Goal: Check status: Check status

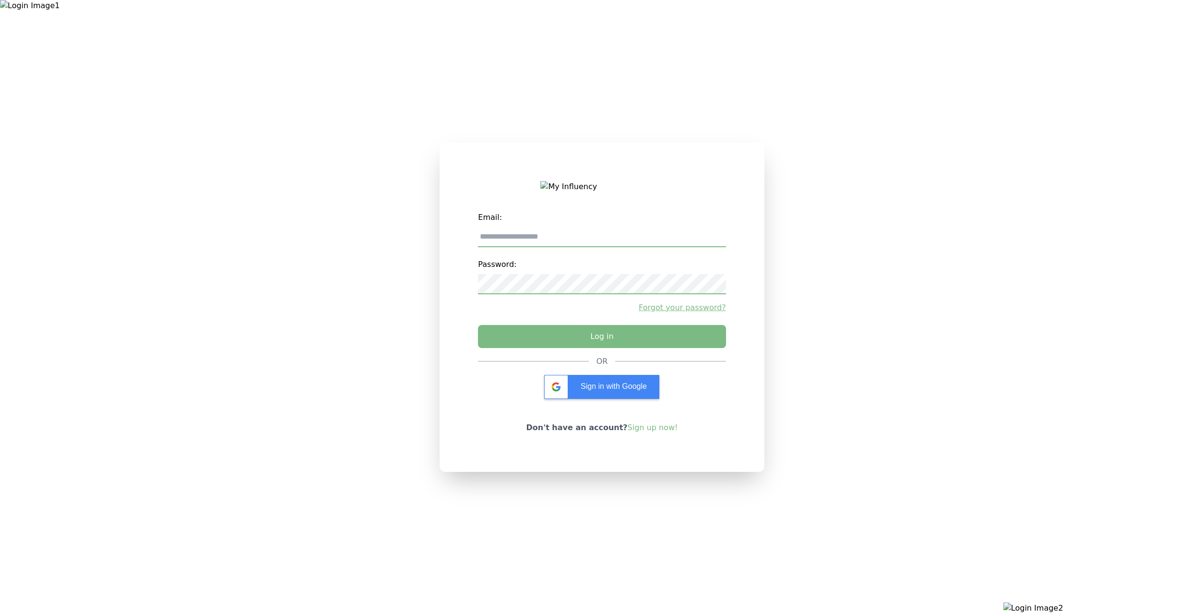
click at [577, 237] on input "email" at bounding box center [602, 237] width 248 height 20
type input "**********"
click at [571, 341] on button "Log in" at bounding box center [602, 334] width 260 height 24
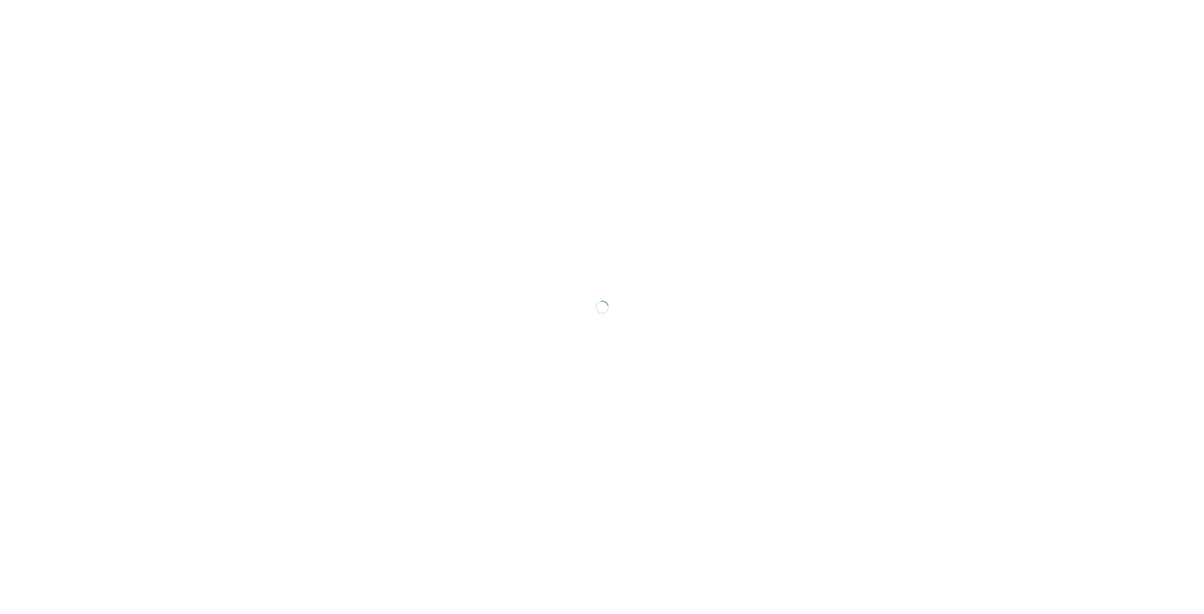
click at [80, 470] on div at bounding box center [602, 307] width 1204 height 614
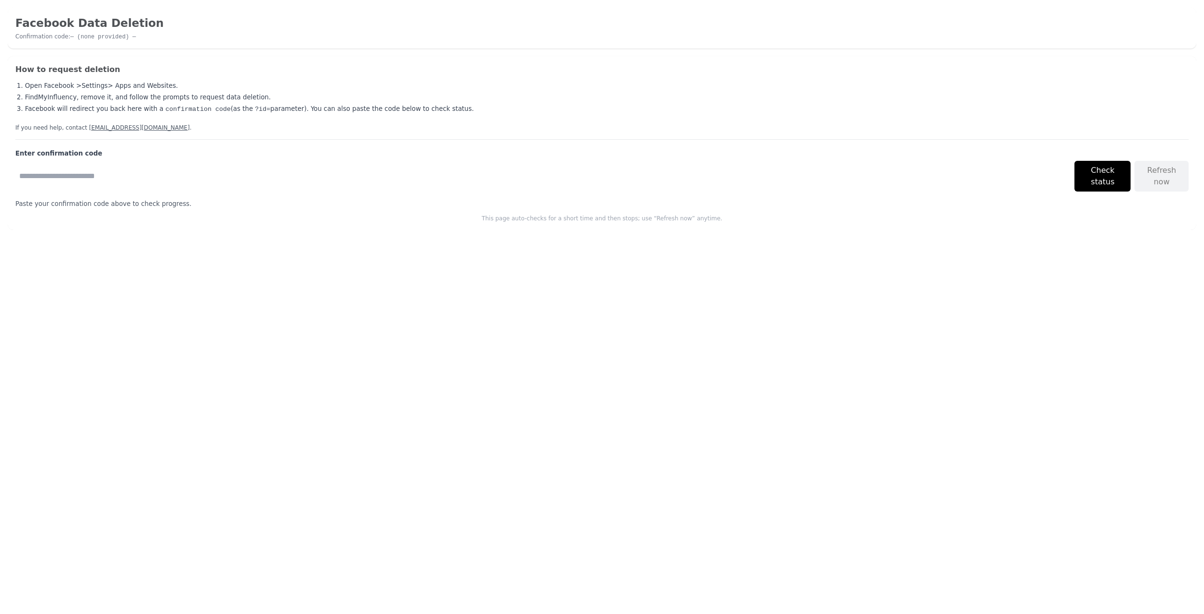
click at [308, 172] on input "Confirmation code" at bounding box center [542, 176] width 1055 height 31
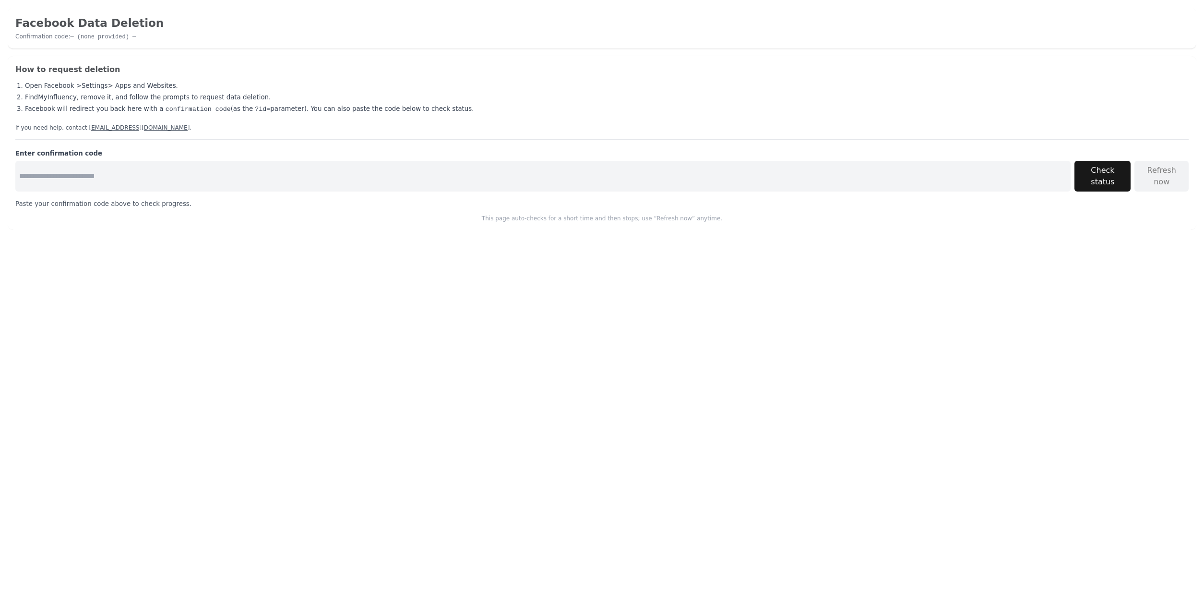
click at [1099, 174] on button "Check status" at bounding box center [1103, 176] width 56 height 31
click at [1113, 172] on button "Check status" at bounding box center [1103, 176] width 56 height 31
click at [1083, 238] on html "Facebook Data Deletion Confirmation code: — (none provided) — How to request de…" at bounding box center [602, 119] width 1204 height 238
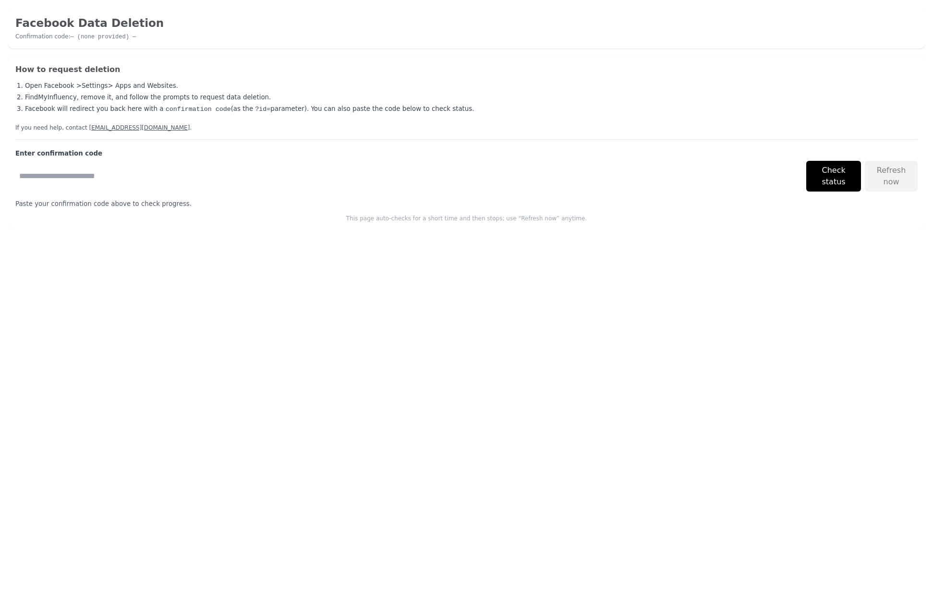
click at [750, 172] on input "Confirmation code" at bounding box center [408, 176] width 787 height 31
type input "****"
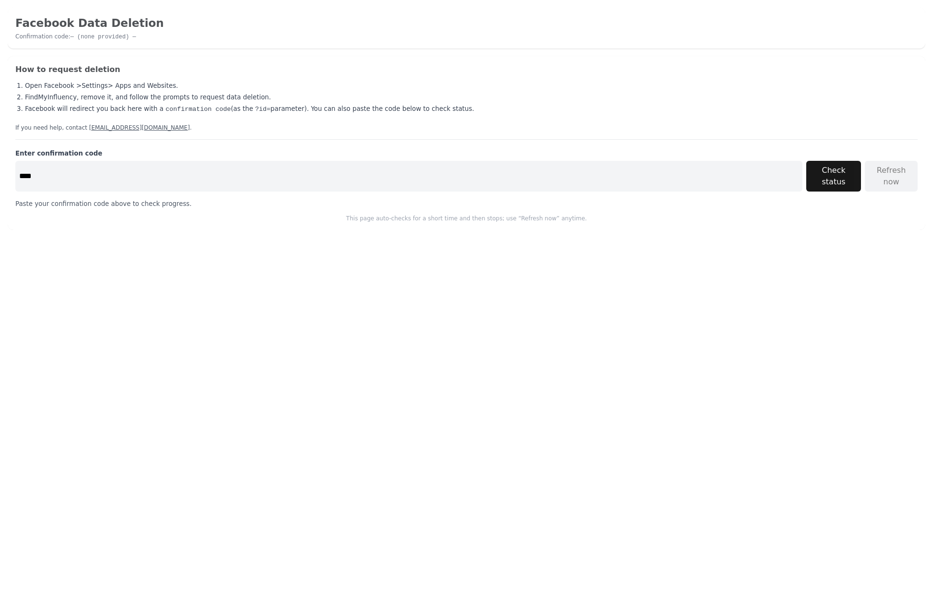
click at [835, 171] on button "Check status" at bounding box center [833, 176] width 55 height 31
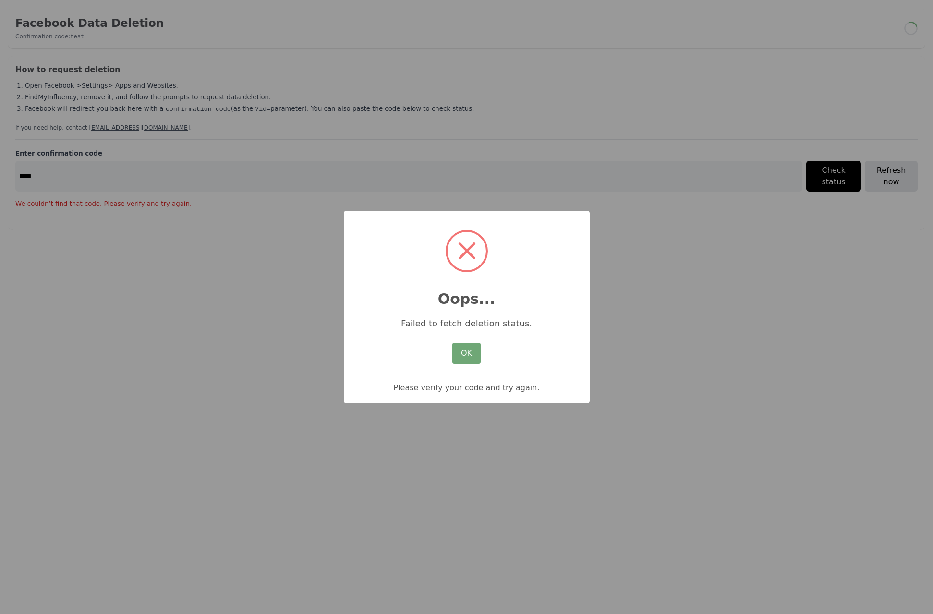
click at [459, 355] on button "OK" at bounding box center [466, 353] width 28 height 21
click at [470, 364] on button "OK" at bounding box center [466, 353] width 28 height 21
click at [461, 352] on button "OK" at bounding box center [466, 353] width 28 height 21
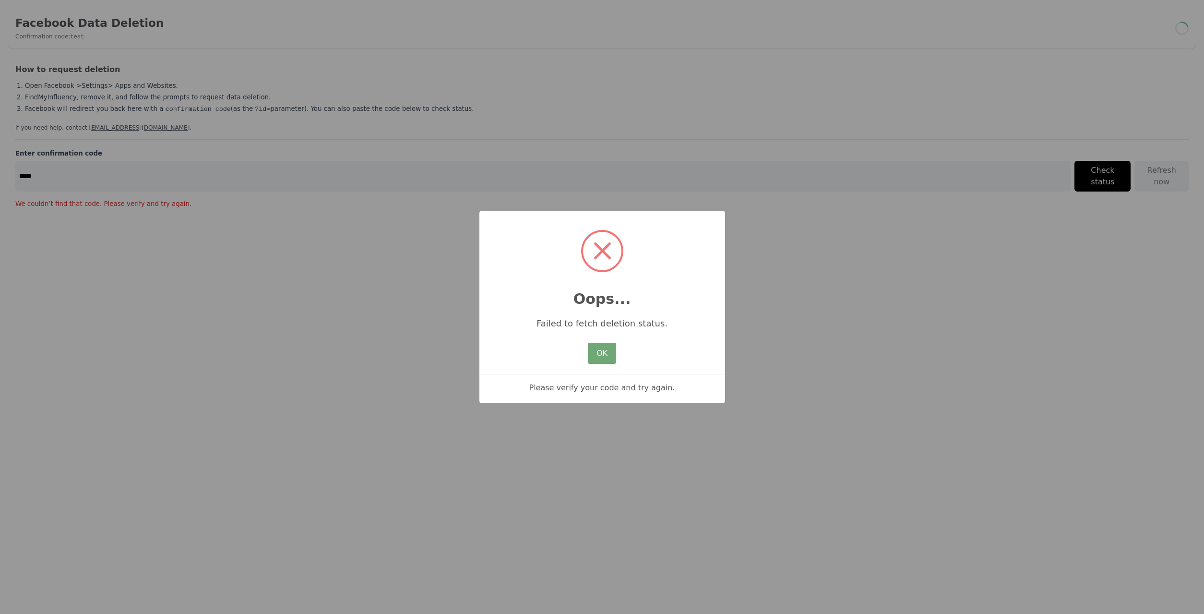
click at [605, 356] on button "OK" at bounding box center [602, 353] width 28 height 21
click at [598, 359] on button "OK" at bounding box center [602, 353] width 28 height 21
click at [588, 357] on div "OK No Cancel" at bounding box center [602, 353] width 33 height 26
click at [594, 345] on button "OK" at bounding box center [602, 353] width 28 height 21
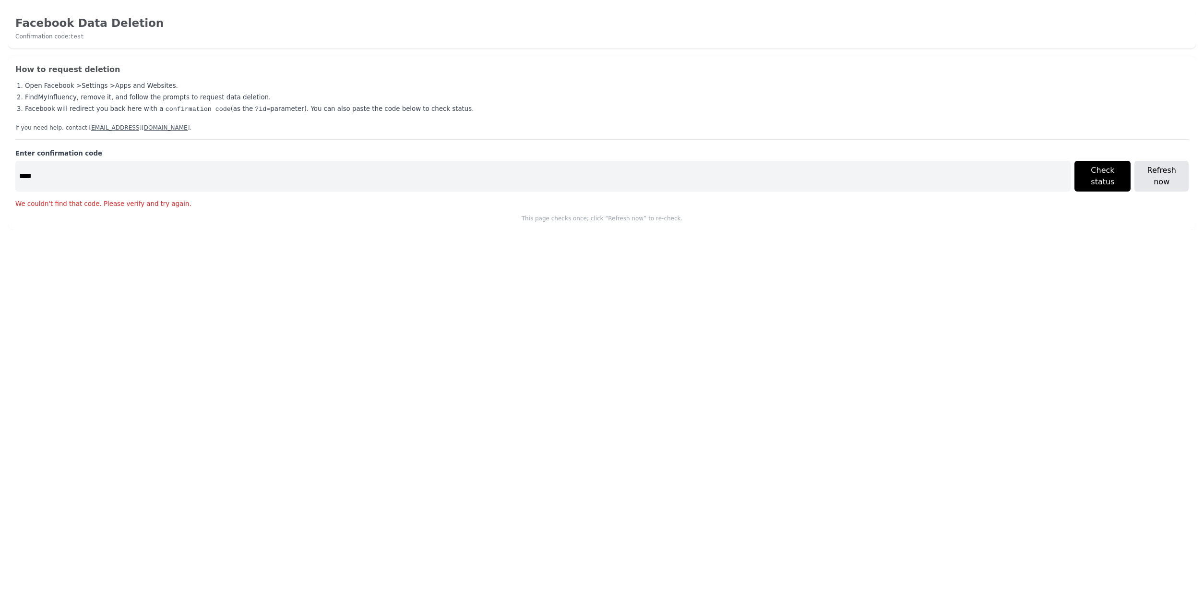
click at [443, 213] on div "How to request deletion Open Facebook > Settings > Apps and Websites . Find MyI…" at bounding box center [602, 143] width 1189 height 174
click at [451, 197] on div "How to request deletion Open Facebook > Settings > Apps and Websites . Find MyI…" at bounding box center [602, 143] width 1189 height 174
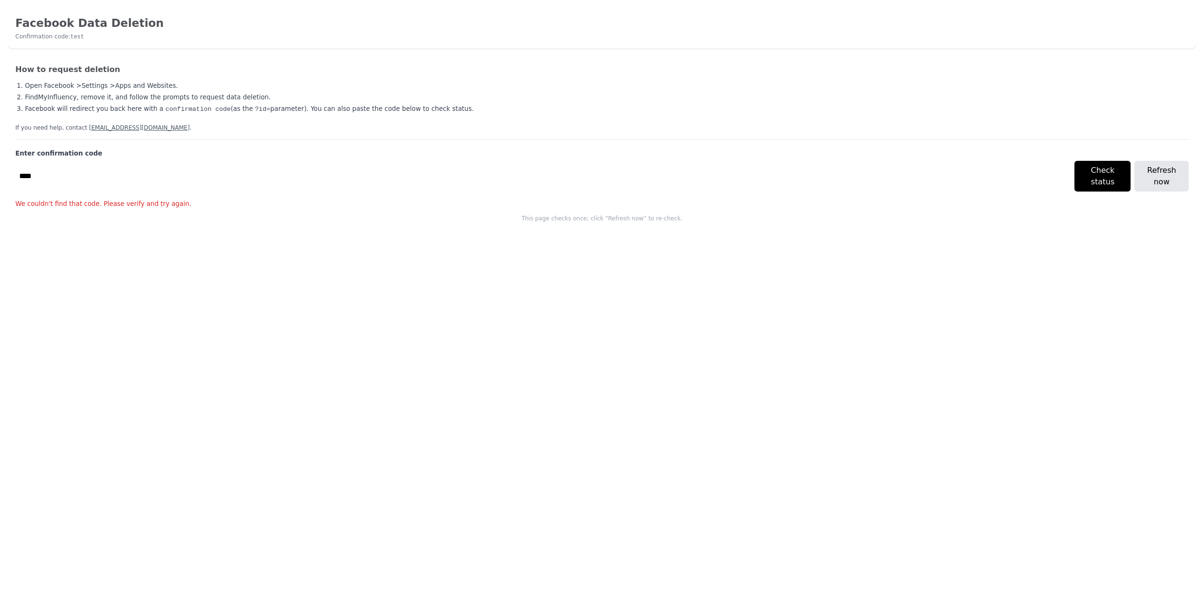
click at [447, 191] on input "****" at bounding box center [542, 176] width 1055 height 31
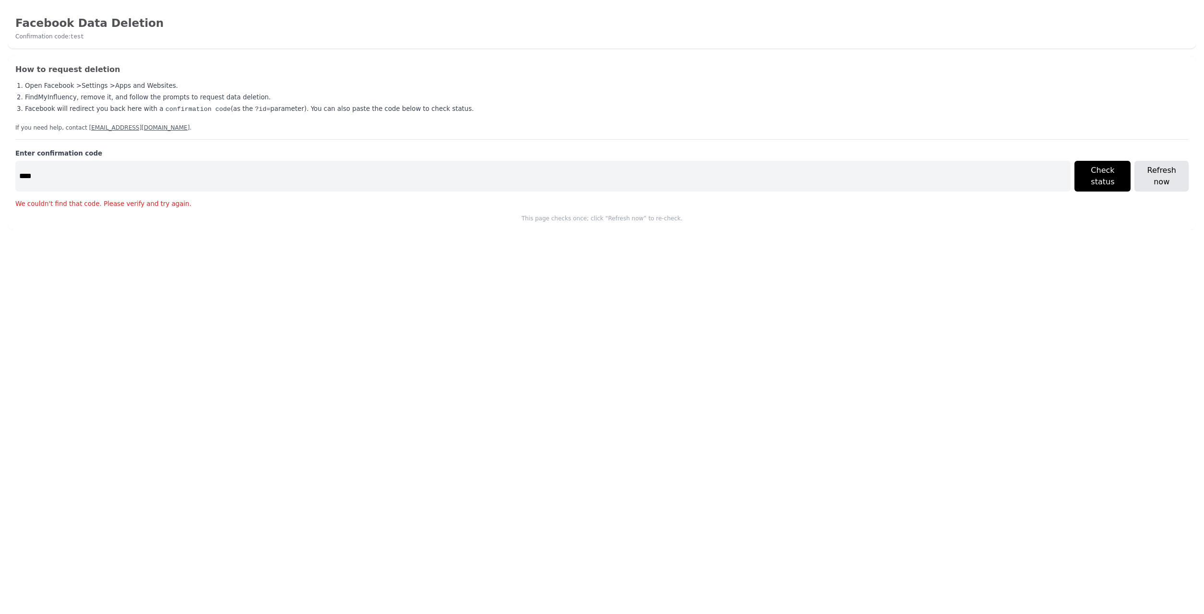
click at [522, 238] on html "Facebook Data Deletion Confirmation code: test How to request deletion Open Fac…" at bounding box center [602, 119] width 1204 height 238
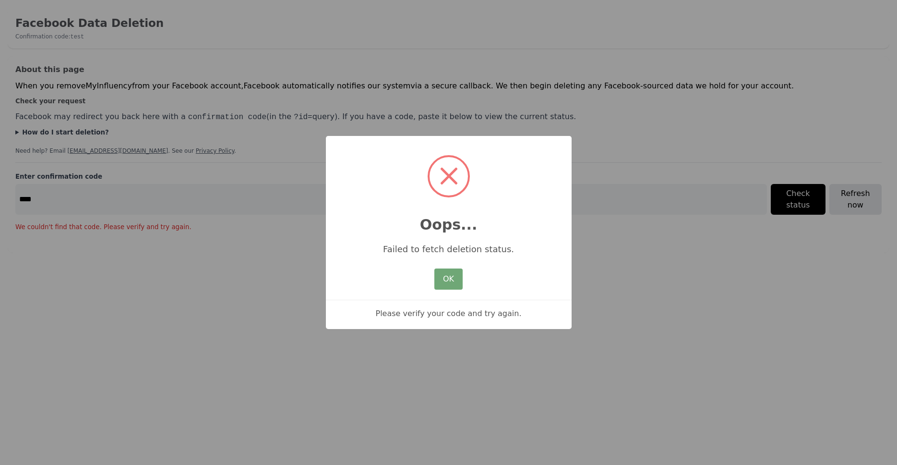
click at [451, 277] on button "OK" at bounding box center [448, 278] width 28 height 21
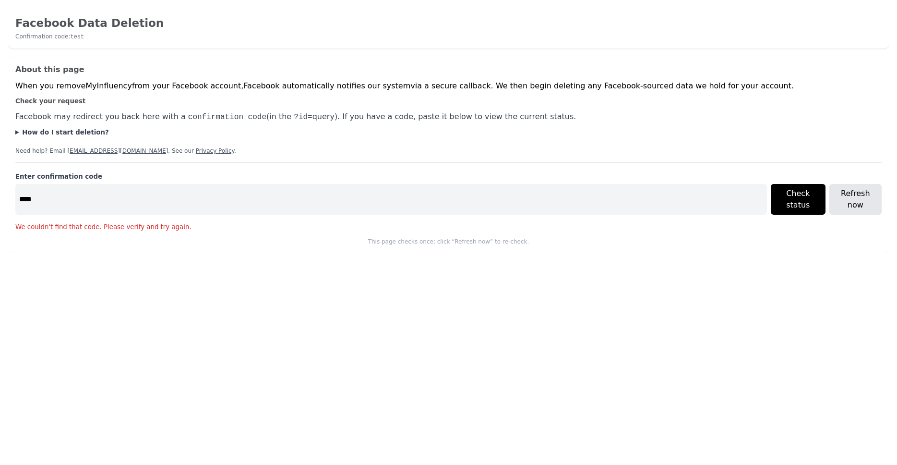
click at [21, 130] on summary "How do I start deletion?" at bounding box center [448, 133] width 866 height 10
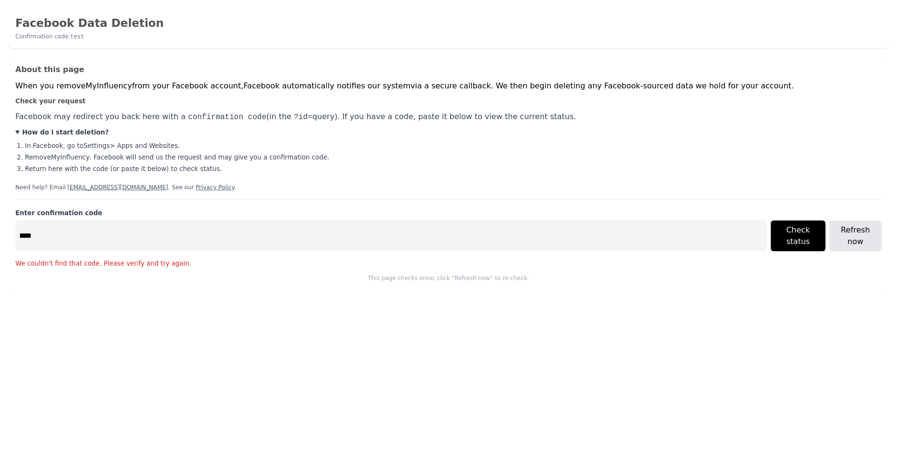
click at [20, 129] on summary "How do I start deletion?" at bounding box center [448, 133] width 866 height 10
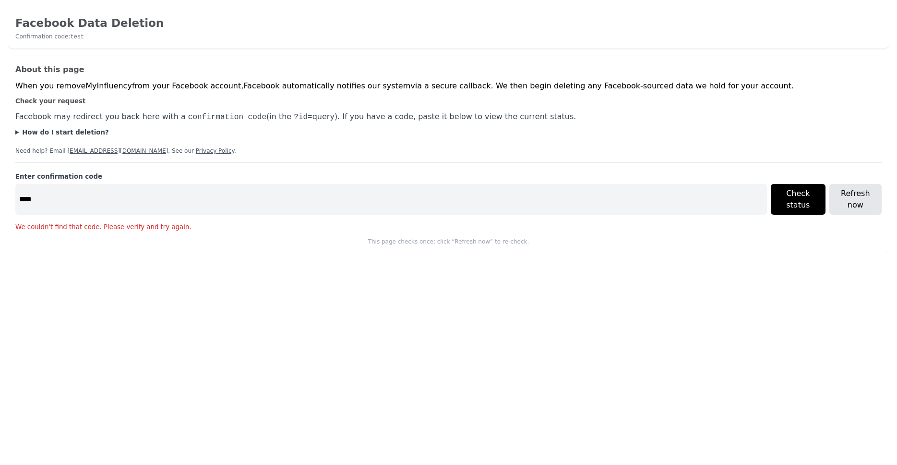
click at [196, 151] on link "Privacy Policy" at bounding box center [215, 150] width 38 height 7
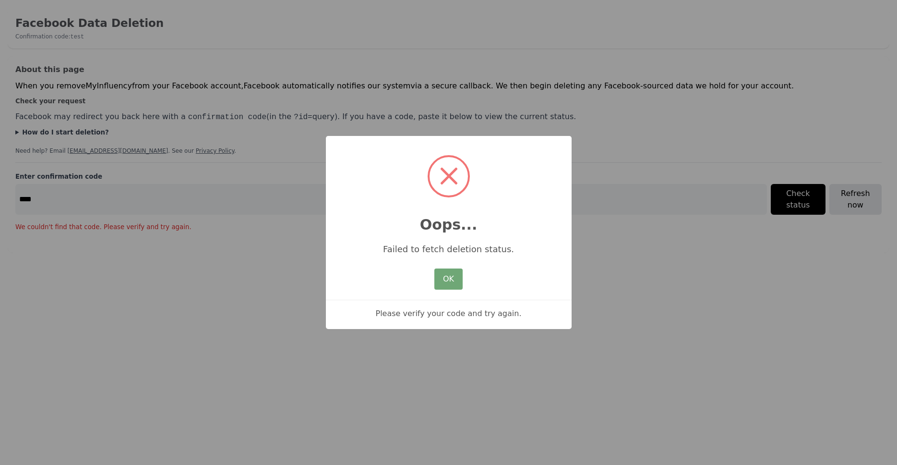
click at [457, 285] on button "OK" at bounding box center [448, 278] width 28 height 21
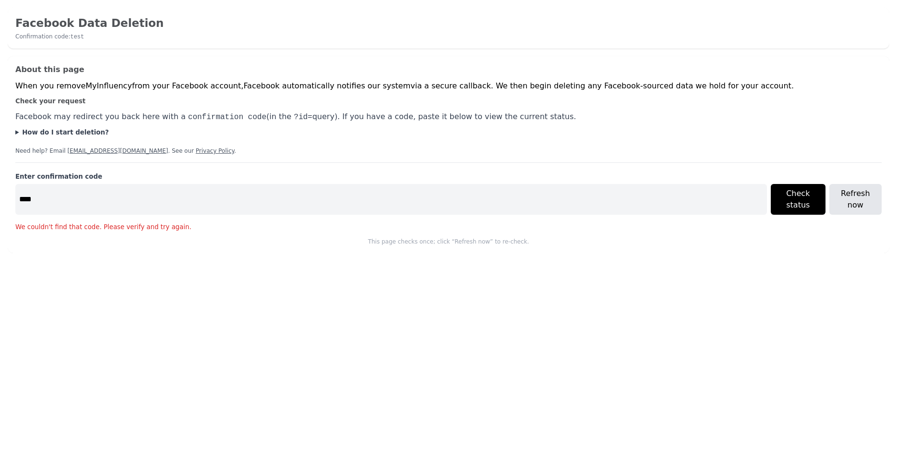
click at [196, 151] on link "Privacy Policy" at bounding box center [215, 150] width 38 height 7
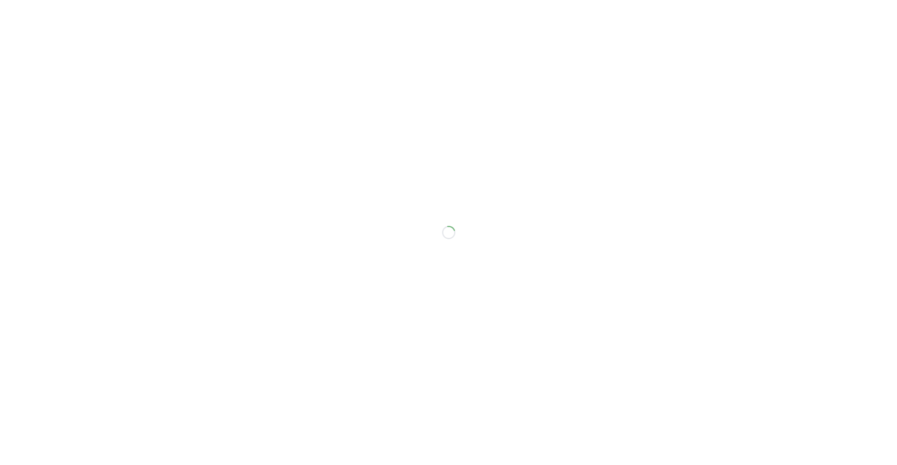
click at [284, 161] on div at bounding box center [448, 232] width 897 height 465
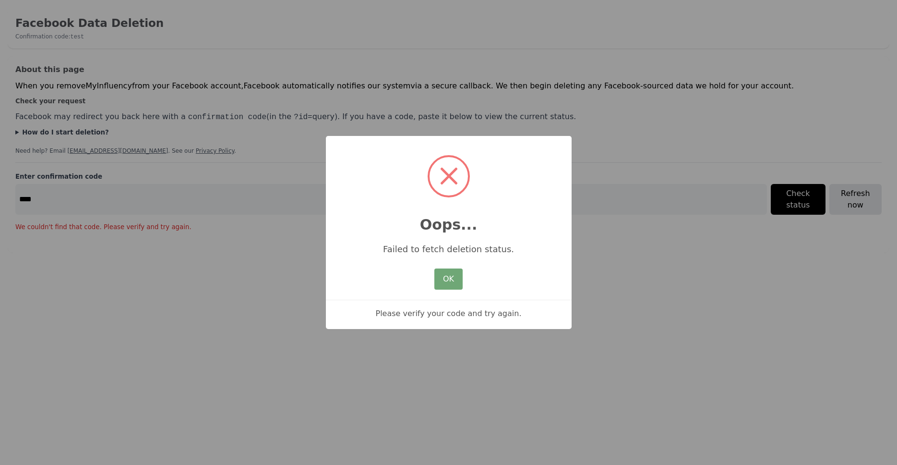
click at [447, 282] on button "OK" at bounding box center [448, 278] width 28 height 21
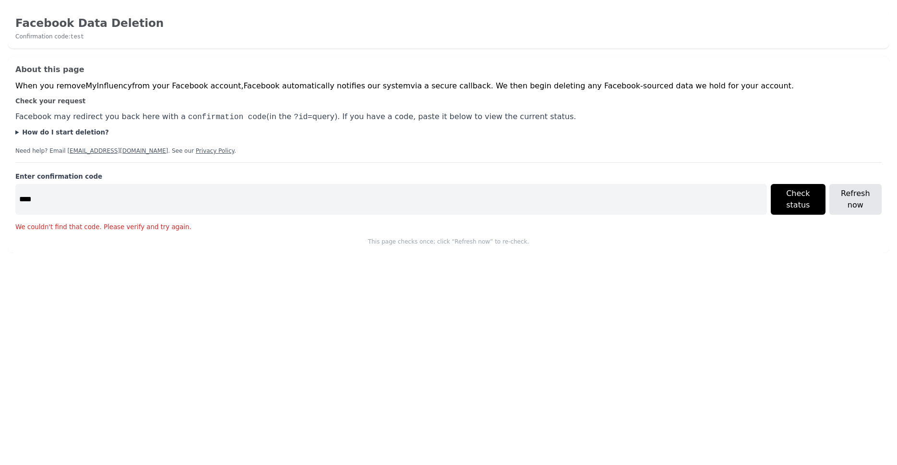
click at [177, 134] on summary "How do I start deletion?" at bounding box center [448, 133] width 866 height 10
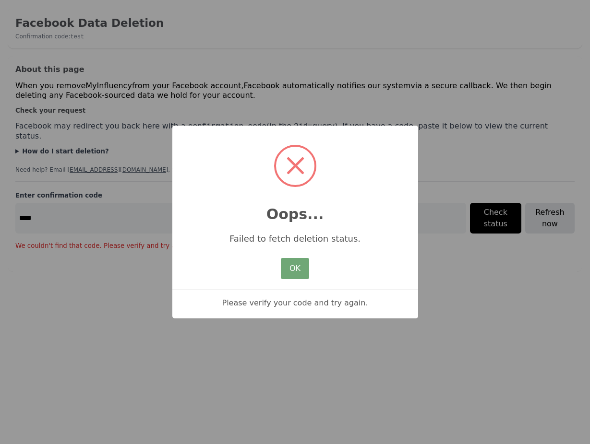
click at [305, 265] on button "OK" at bounding box center [295, 268] width 28 height 21
